Goal: Information Seeking & Learning: Learn about a topic

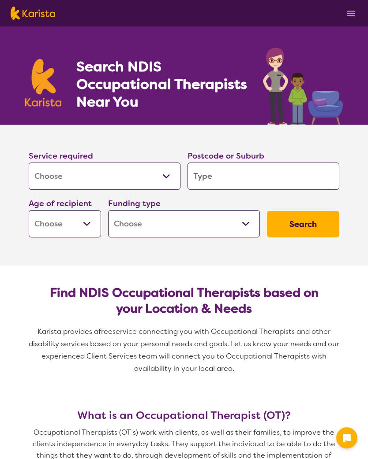
select select "[MEDICAL_DATA]"
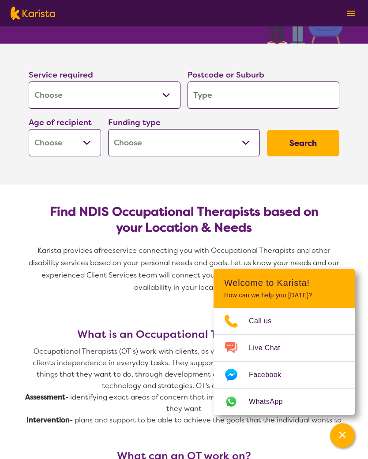
click at [201, 99] on input "search" at bounding box center [263, 95] width 152 height 27
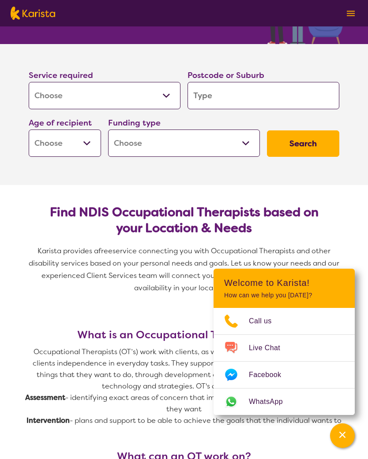
type input "4112"
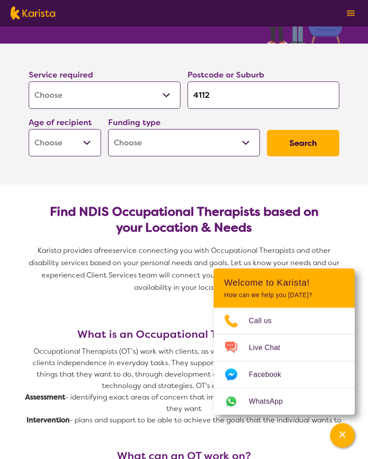
scroll to position [81, 0]
click at [93, 143] on select "Early Childhood - 0 to 9 Child - 10 to 11 Adolescent - 12 to 17 Adult - 18 to 6…" at bounding box center [65, 142] width 72 height 27
select select "AG"
click at [248, 145] on select "Home Care Package (HCP) National Disability Insurance Scheme (NDIS) I don't know" at bounding box center [184, 142] width 152 height 27
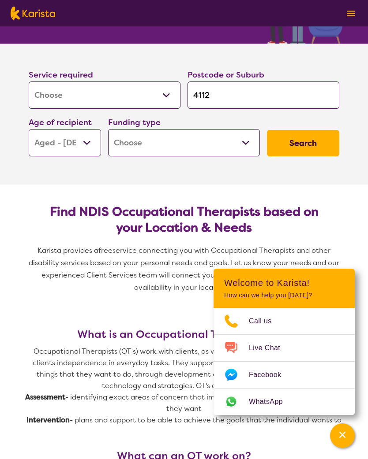
select select "NDIS"
click at [244, 147] on select "Home Care Package (HCP) National Disability Insurance Scheme (NDIS) I don't know" at bounding box center [184, 142] width 152 height 27
select select "i-don-t-know"
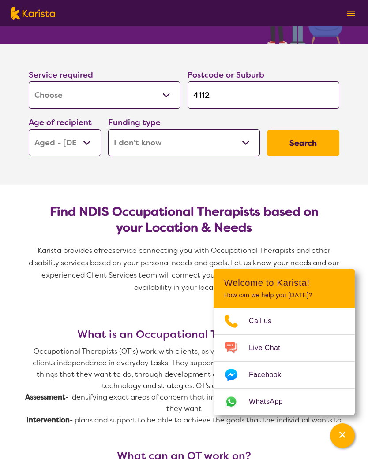
click at [307, 147] on button "Search" at bounding box center [303, 143] width 72 height 26
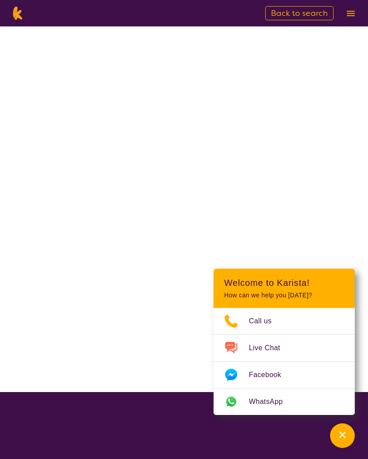
select select "[MEDICAL_DATA]"
select select "AG"
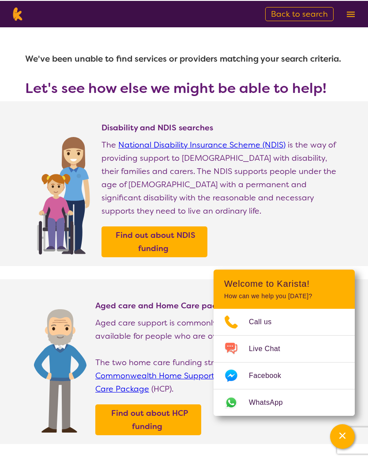
scroll to position [95, 0]
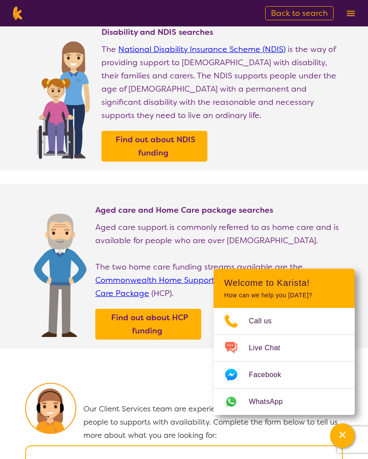
select select "[MEDICAL_DATA]"
select select "AG"
select select "i-don-t-know"
select select "[MEDICAL_DATA]"
select select "AG"
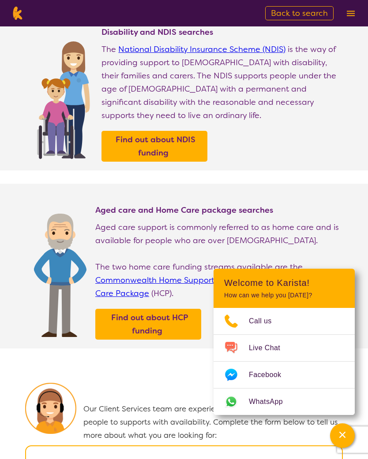
select select "i-don-t-know"
